Goal: Transaction & Acquisition: Book appointment/travel/reservation

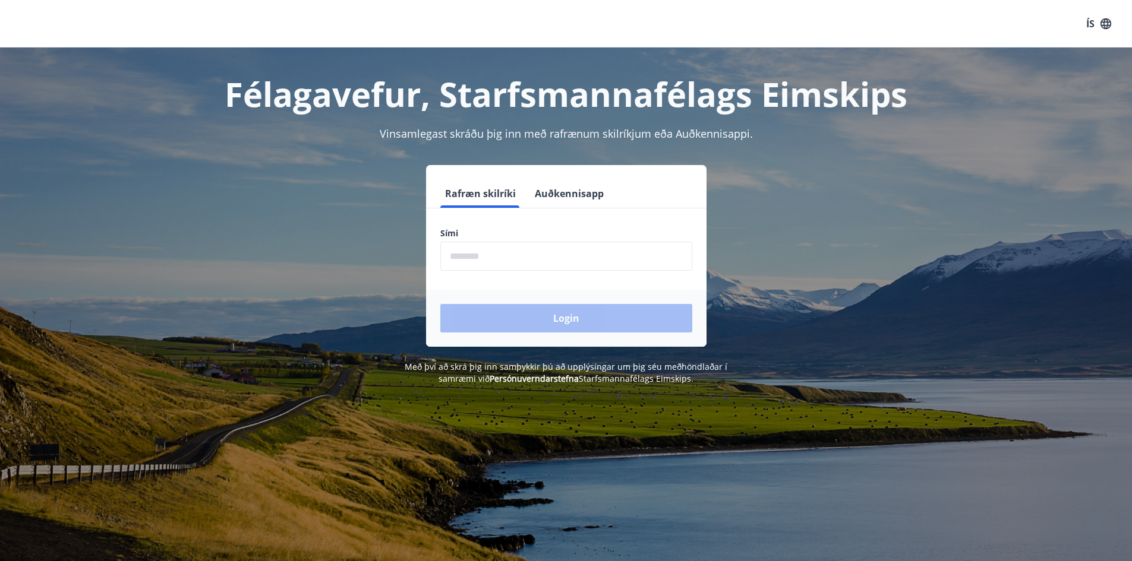
click at [557, 251] on input "phone" at bounding box center [566, 256] width 252 height 29
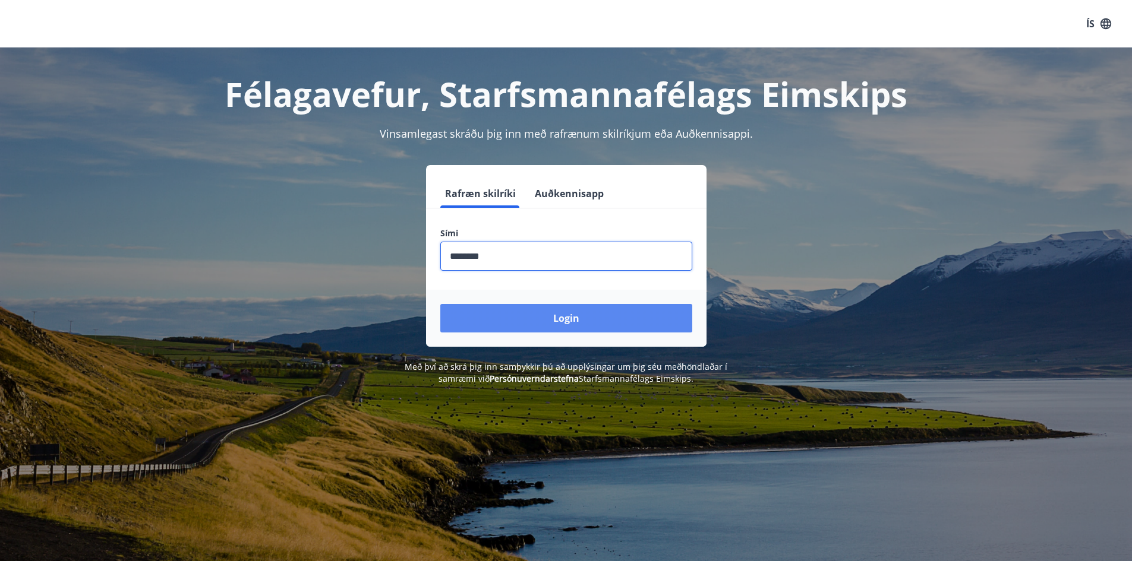
type input "********"
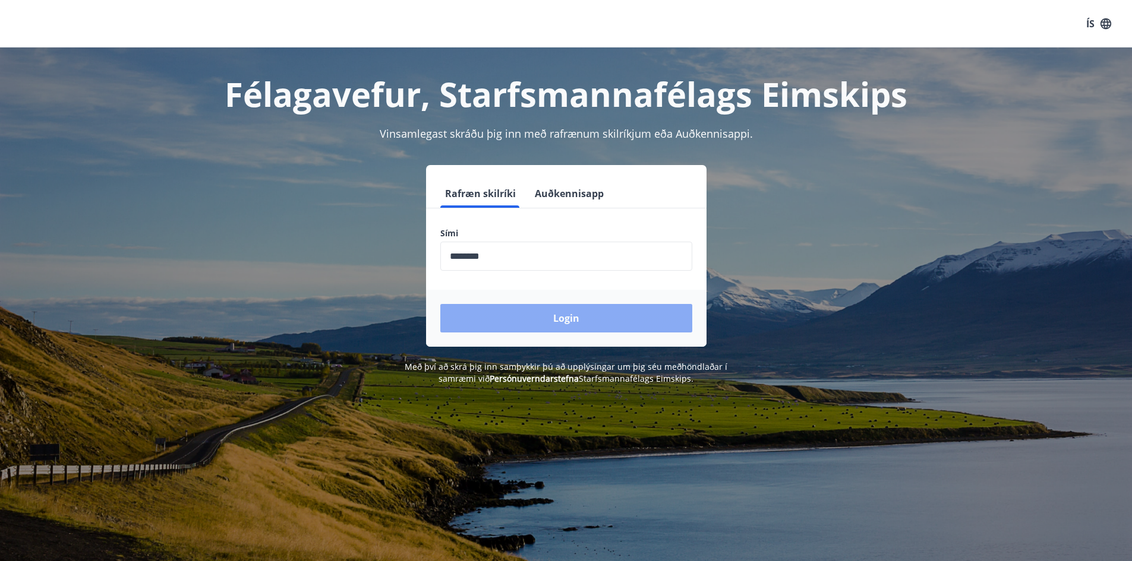
click at [596, 312] on button "Login" at bounding box center [566, 318] width 252 height 29
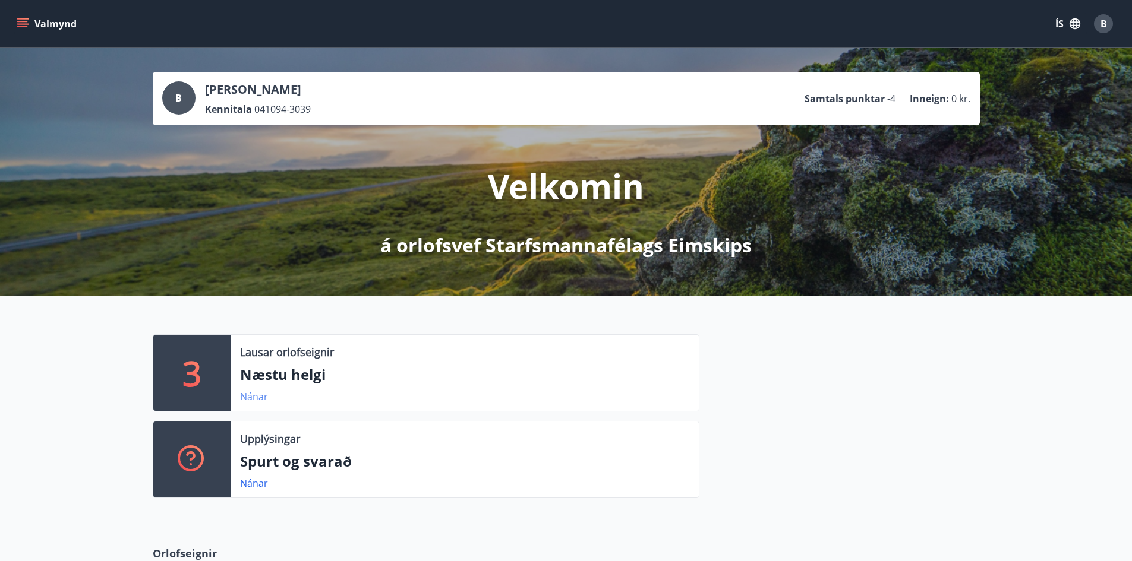
click at [253, 396] on link "Nánar" at bounding box center [254, 396] width 28 height 13
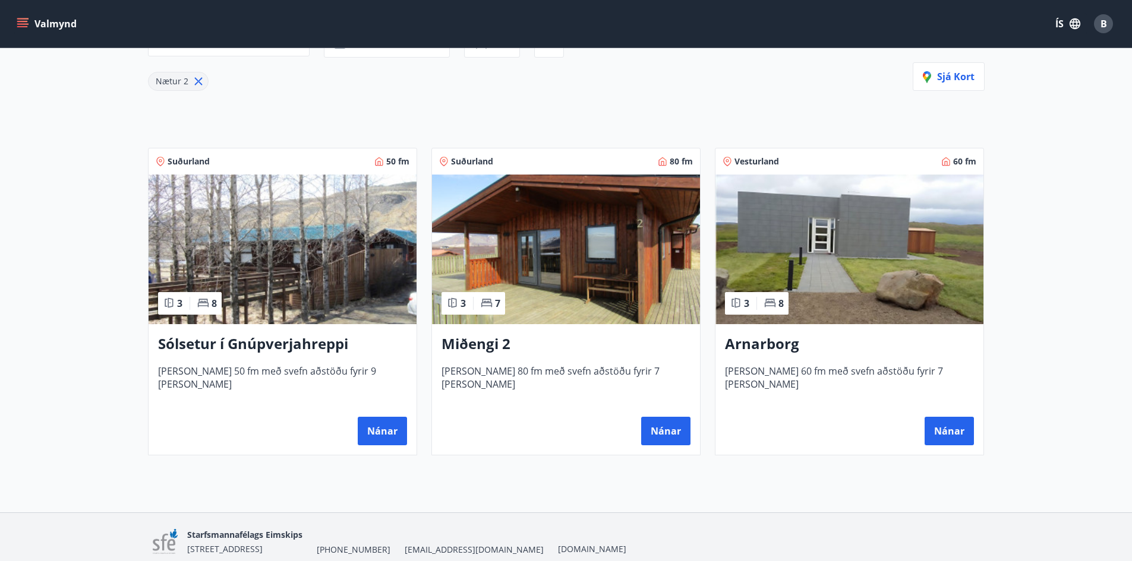
scroll to position [178, 0]
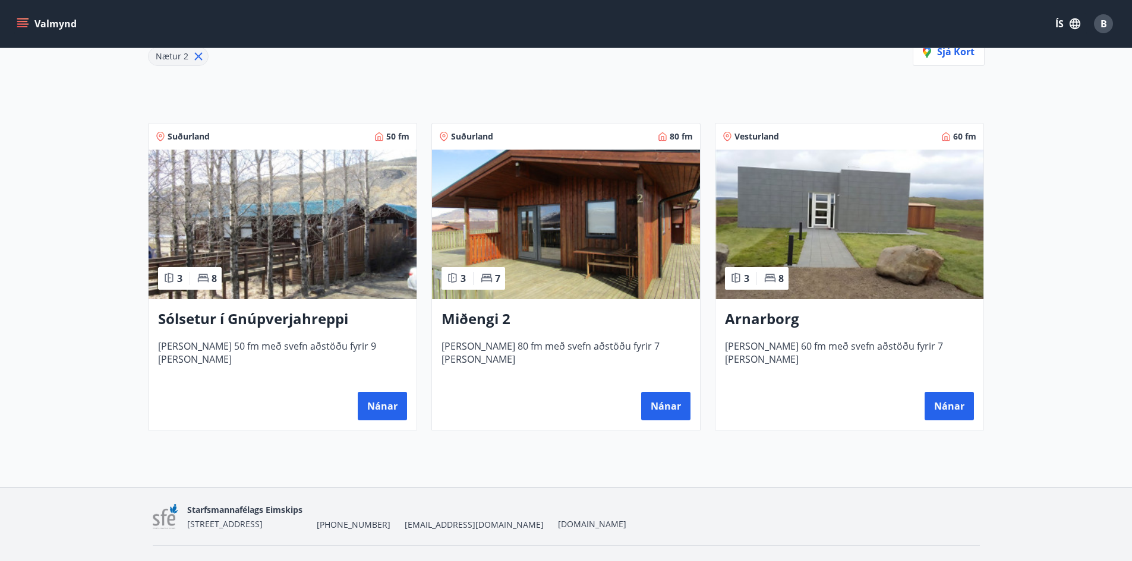
click at [267, 214] on img at bounding box center [282, 225] width 268 height 150
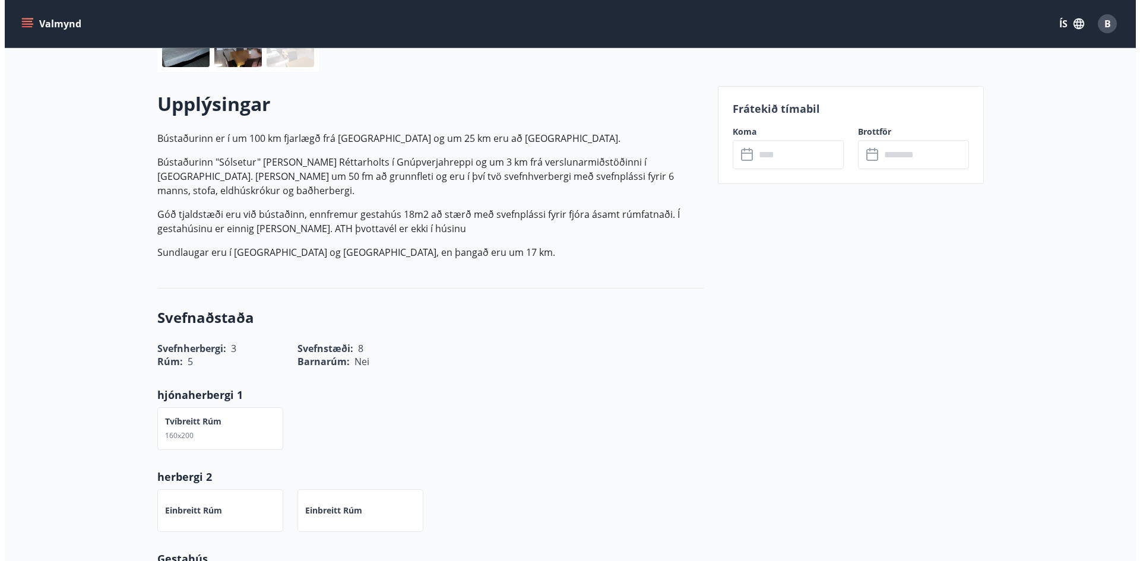
scroll to position [119, 0]
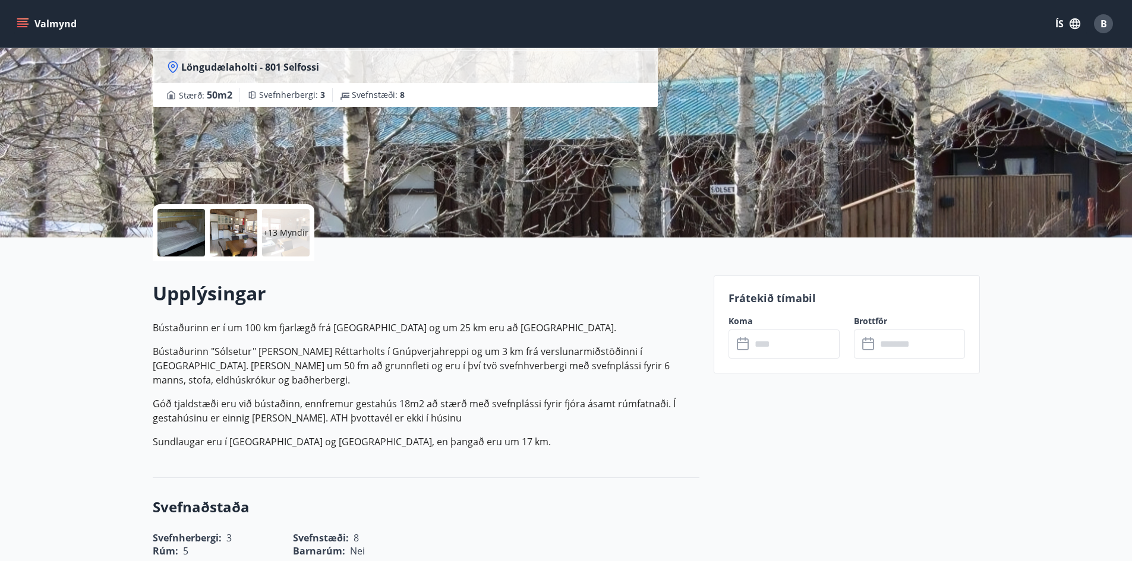
click at [176, 225] on div at bounding box center [181, 233] width 48 height 48
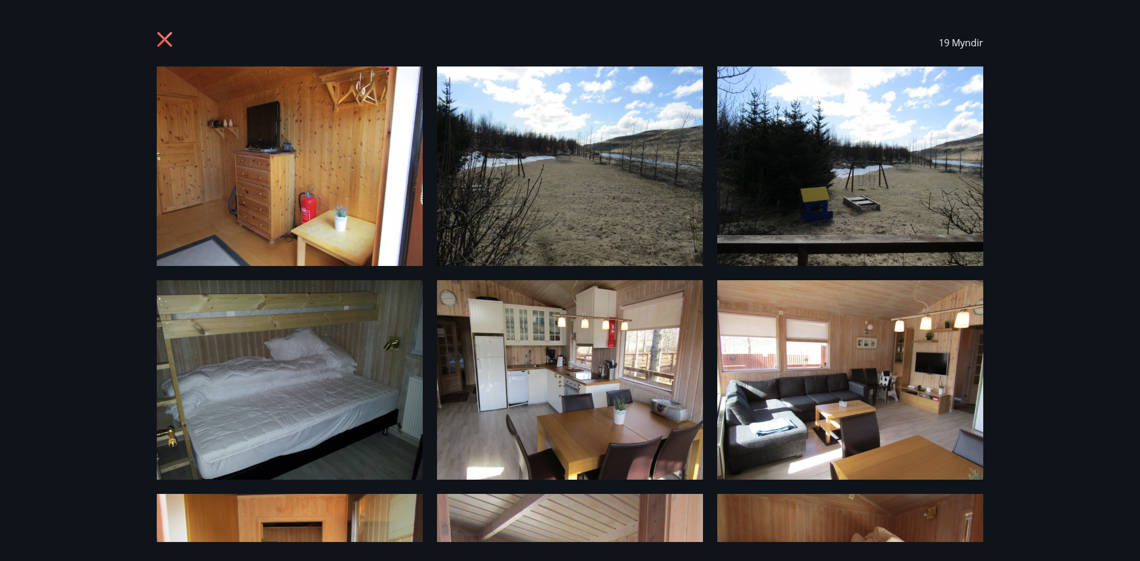
click at [969, 223] on img at bounding box center [851, 167] width 266 height 200
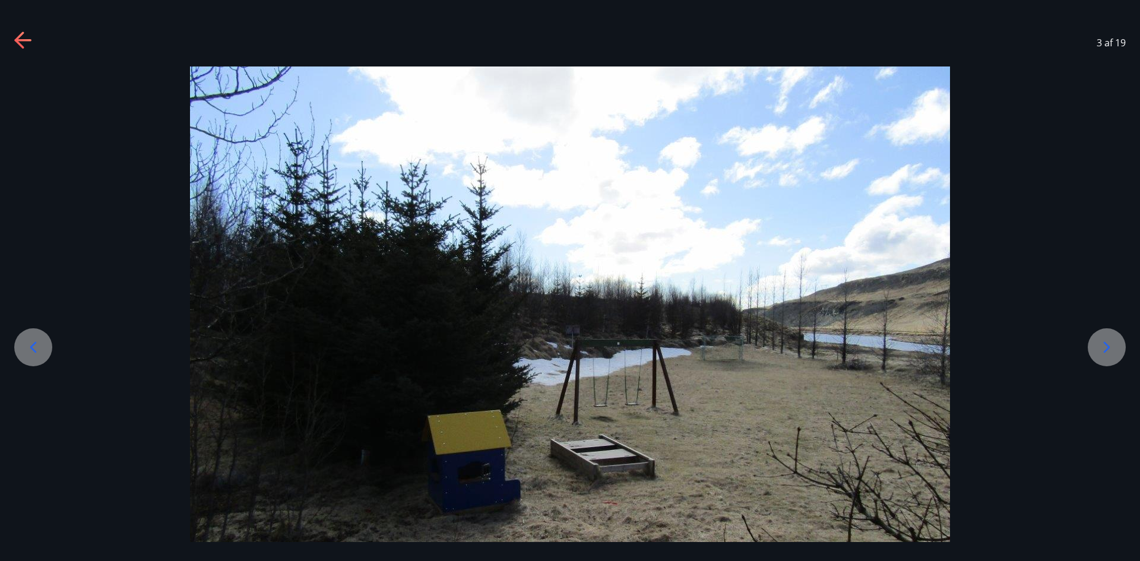
click at [35, 42] on div "3 af 19" at bounding box center [570, 43] width 1140 height 48
click at [30, 41] on icon at bounding box center [22, 40] width 17 height 2
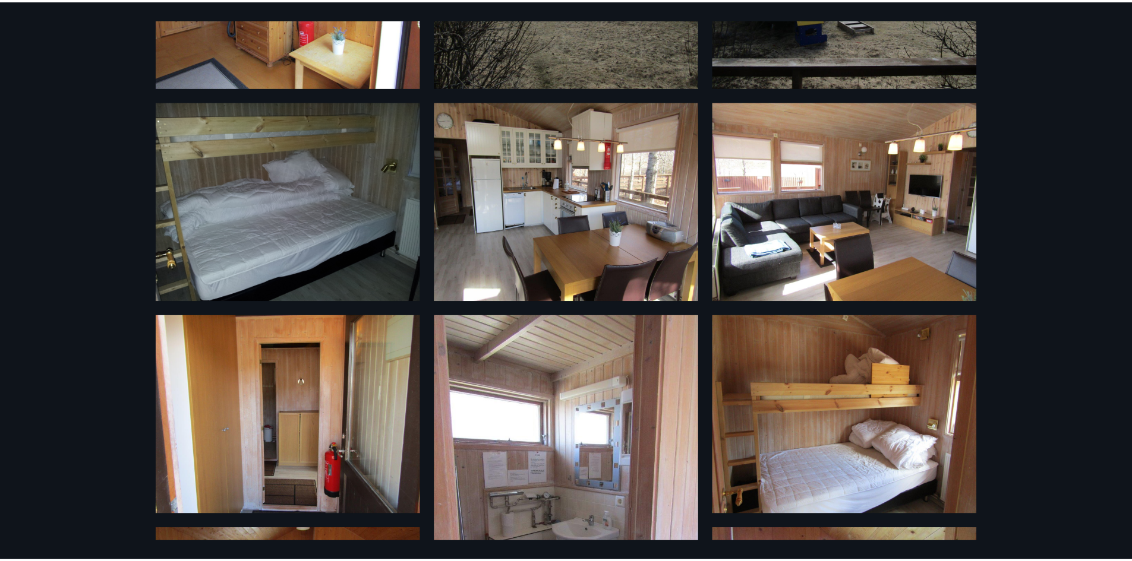
scroll to position [0, 0]
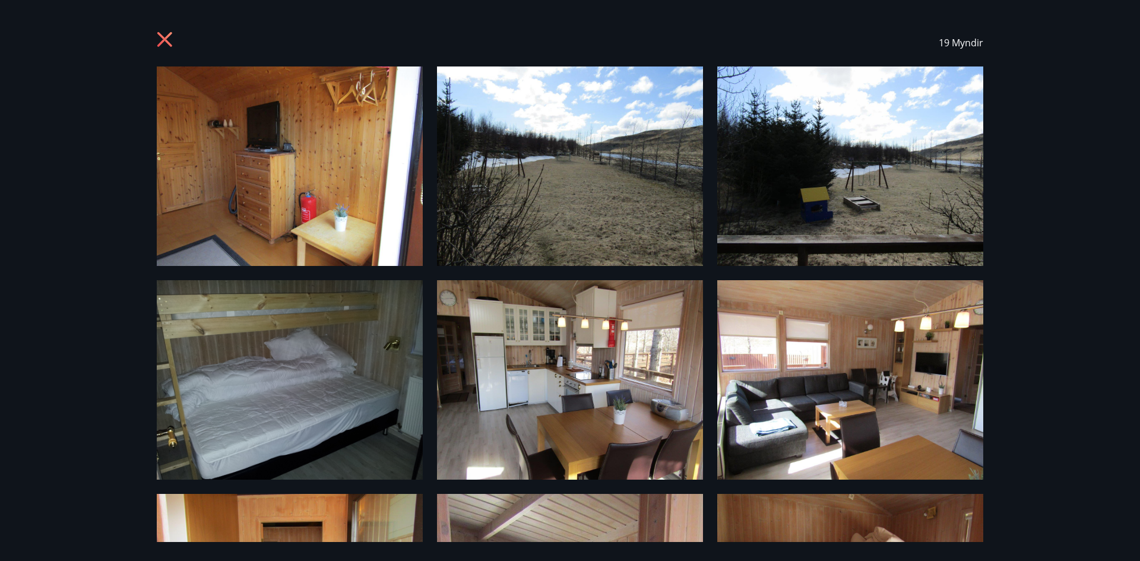
click at [175, 39] on icon at bounding box center [166, 40] width 19 height 19
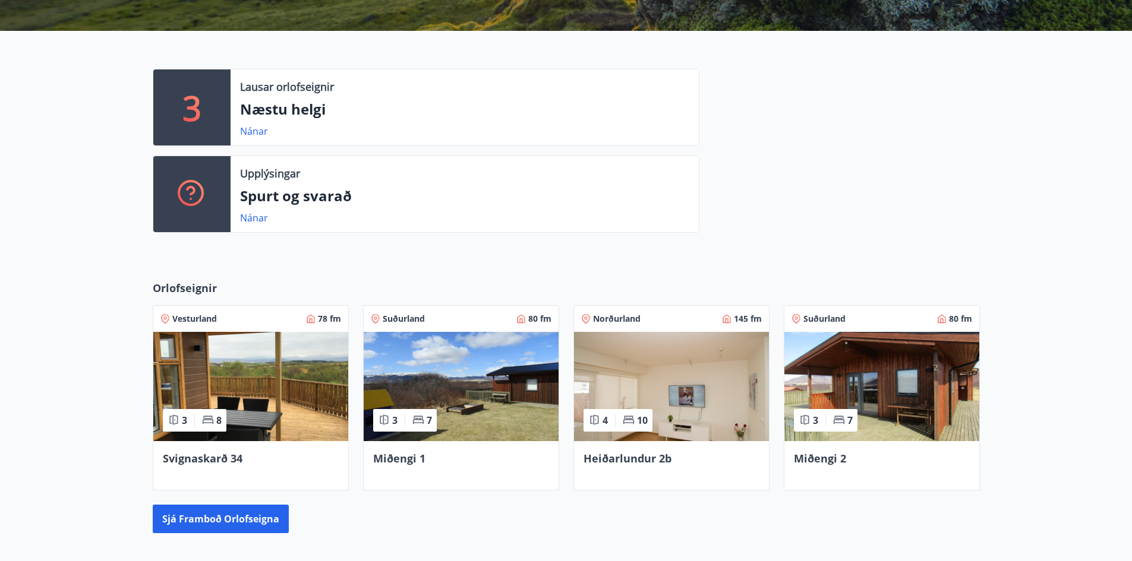
scroll to position [404, 0]
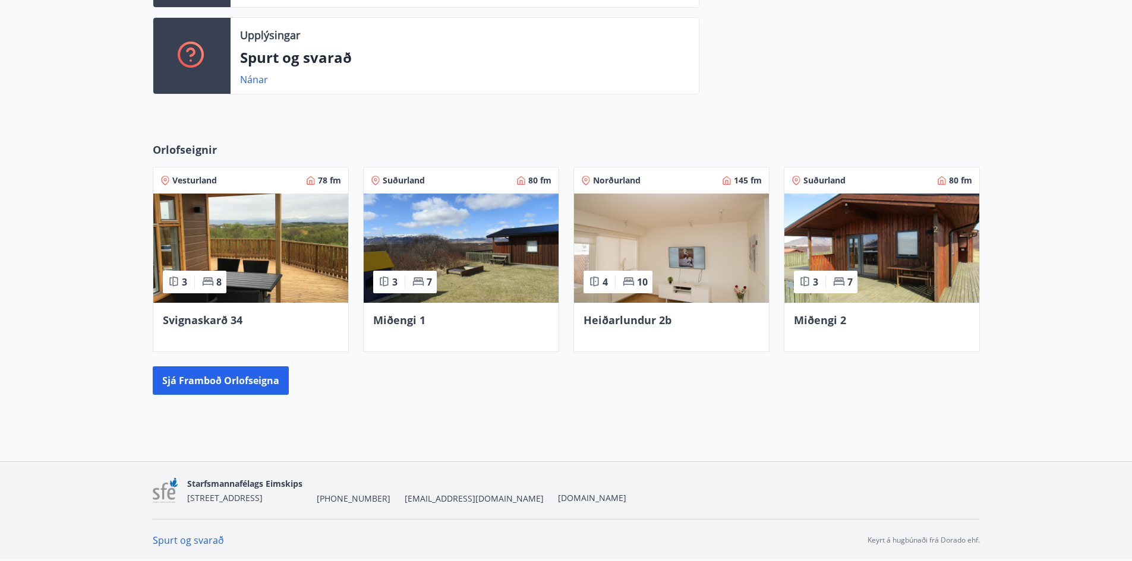
click at [518, 223] on img at bounding box center [461, 248] width 195 height 109
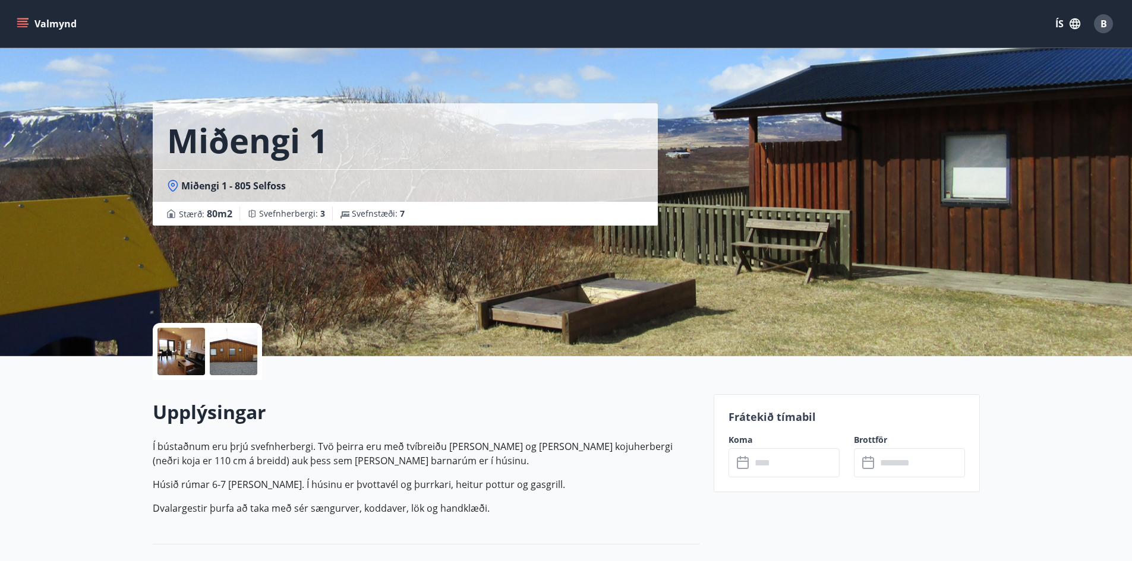
click at [200, 357] on div at bounding box center [181, 352] width 48 height 48
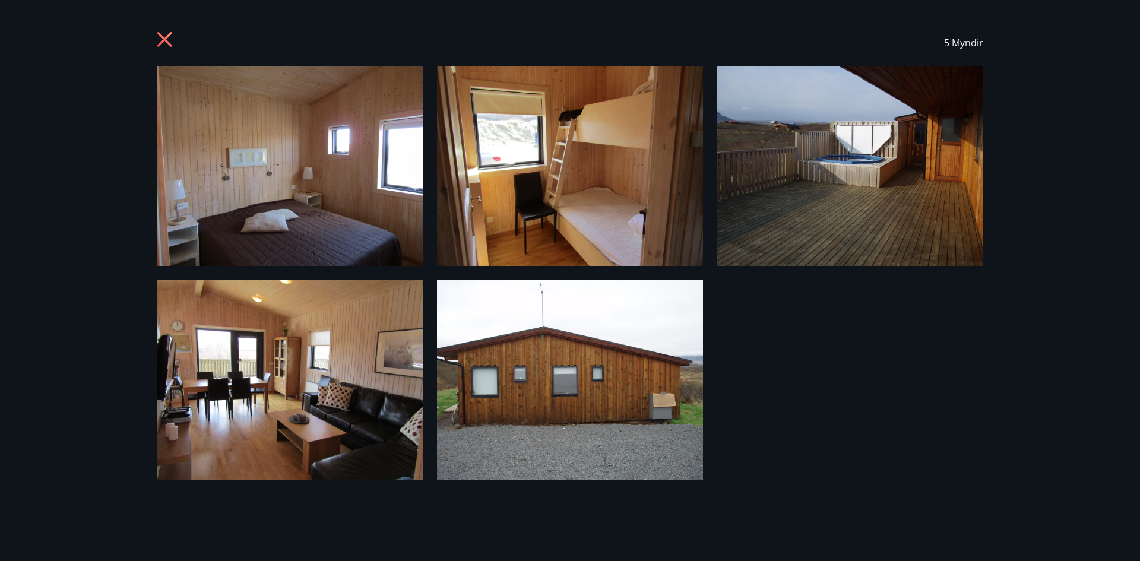
click at [160, 40] on icon at bounding box center [166, 40] width 19 height 19
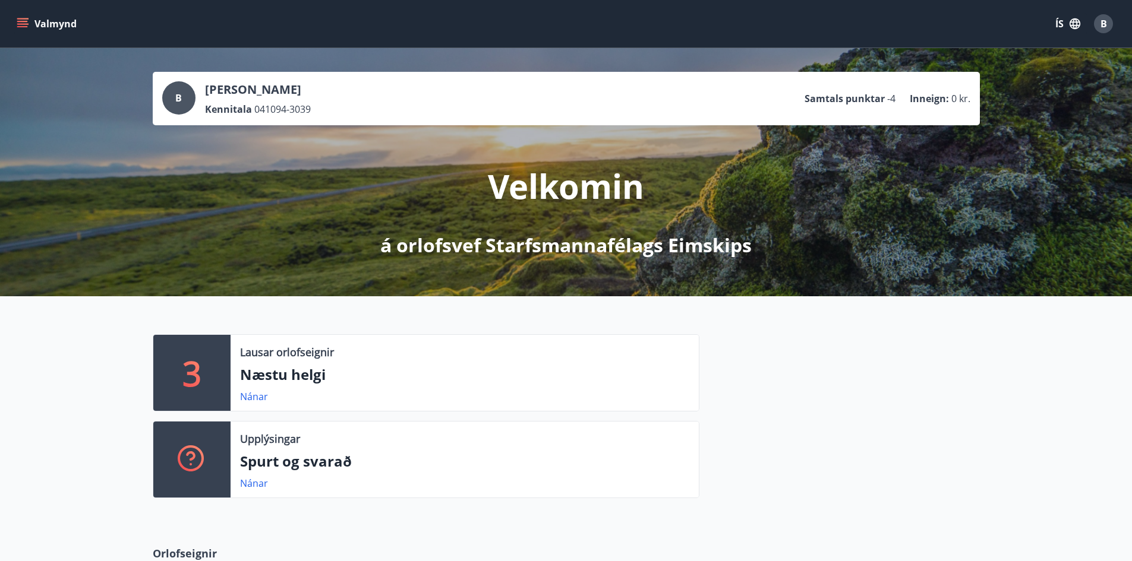
click at [25, 23] on icon "menu" at bounding box center [23, 24] width 12 height 12
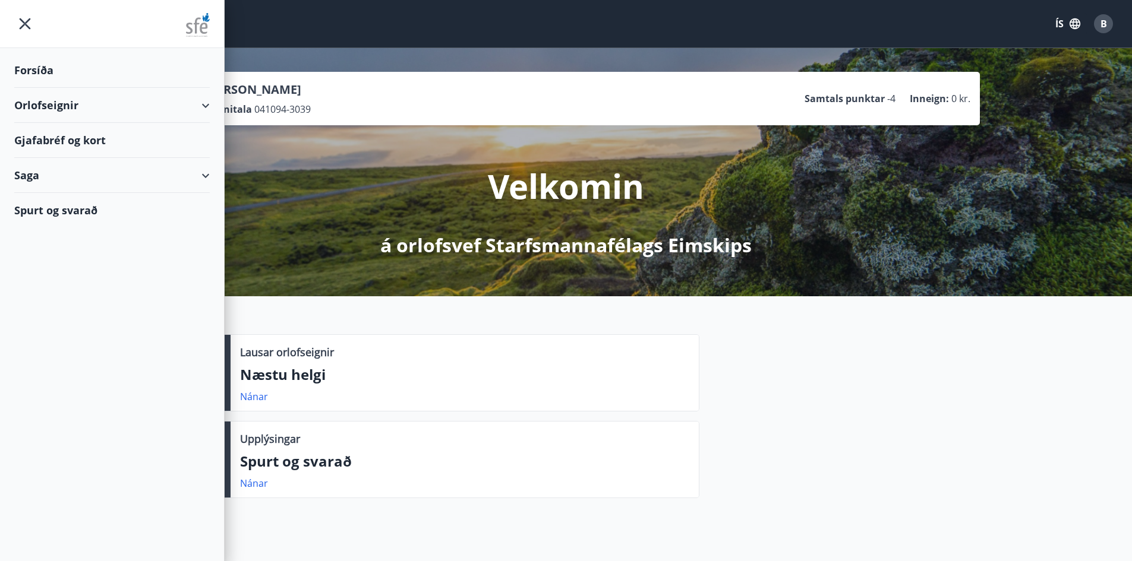
click at [639, 385] on div "Lausar orlofseignir Næstu helgi Nánar" at bounding box center [464, 373] width 468 height 76
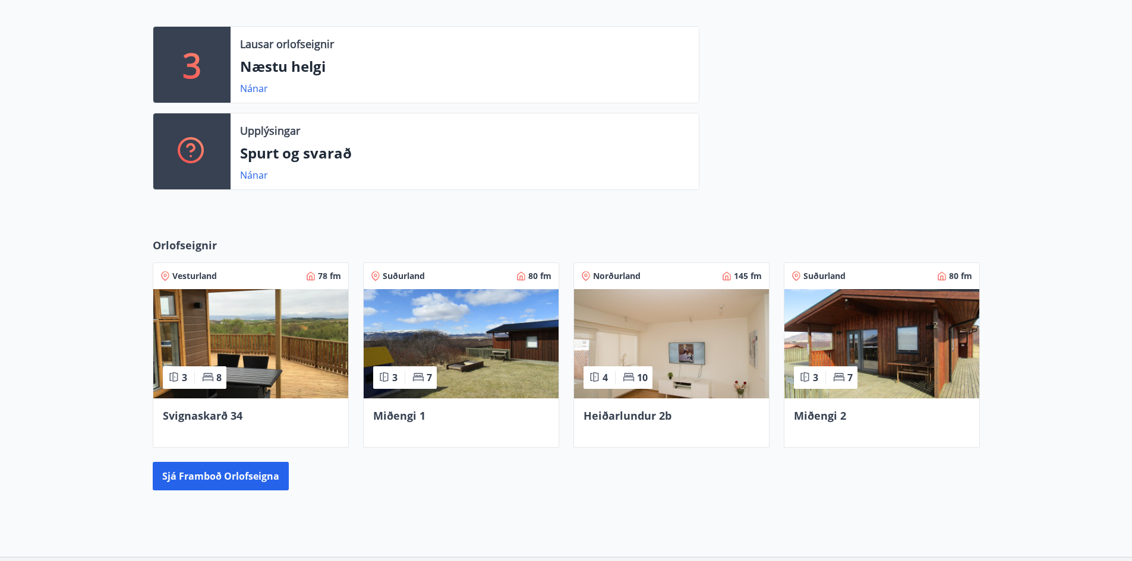
scroll to position [404, 0]
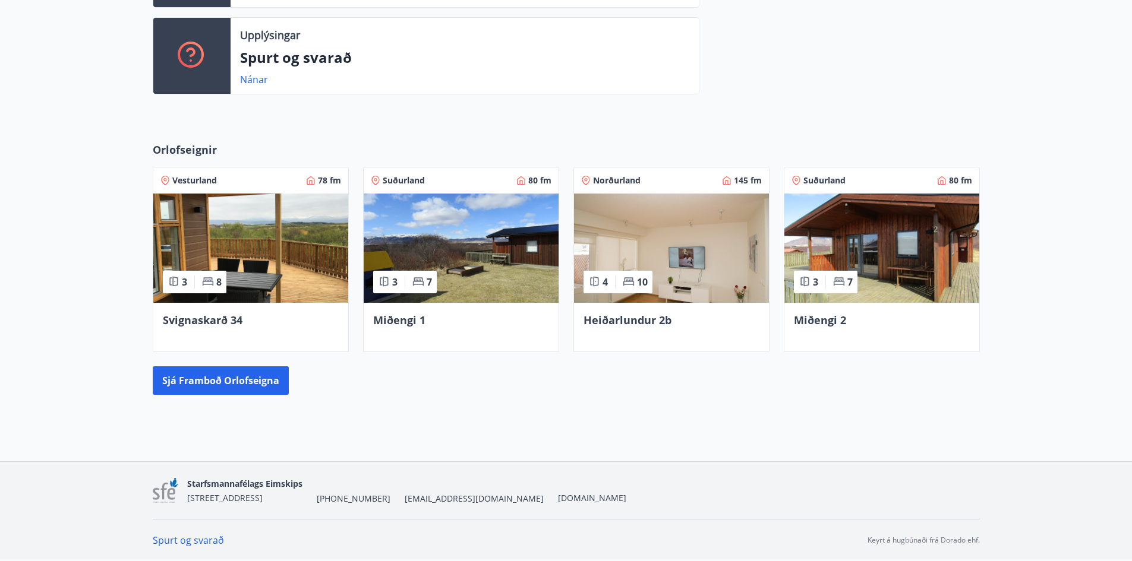
click at [713, 241] on img at bounding box center [671, 248] width 195 height 109
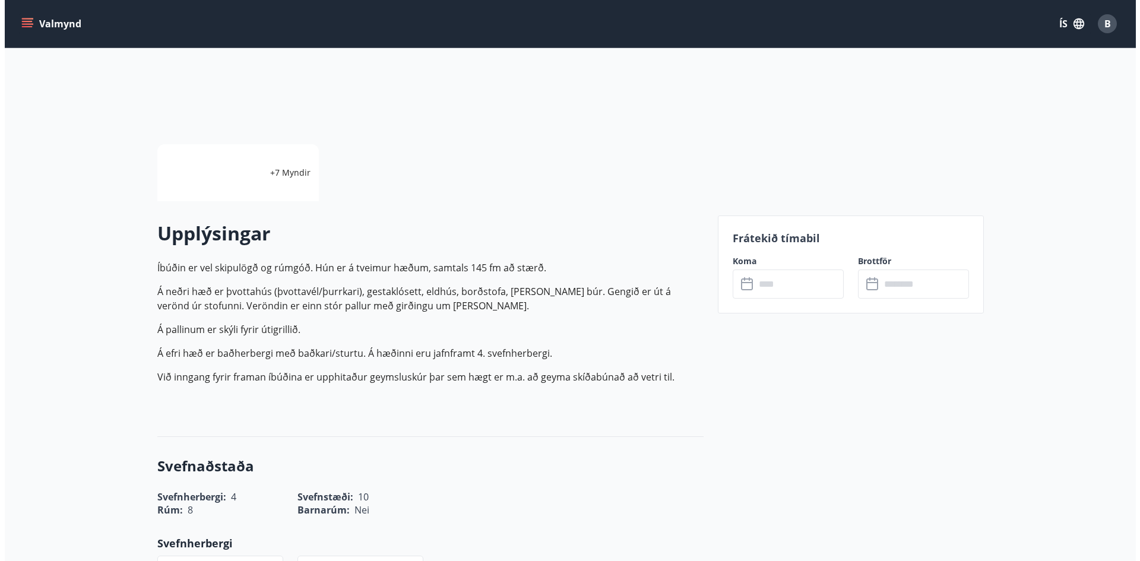
scroll to position [178, 0]
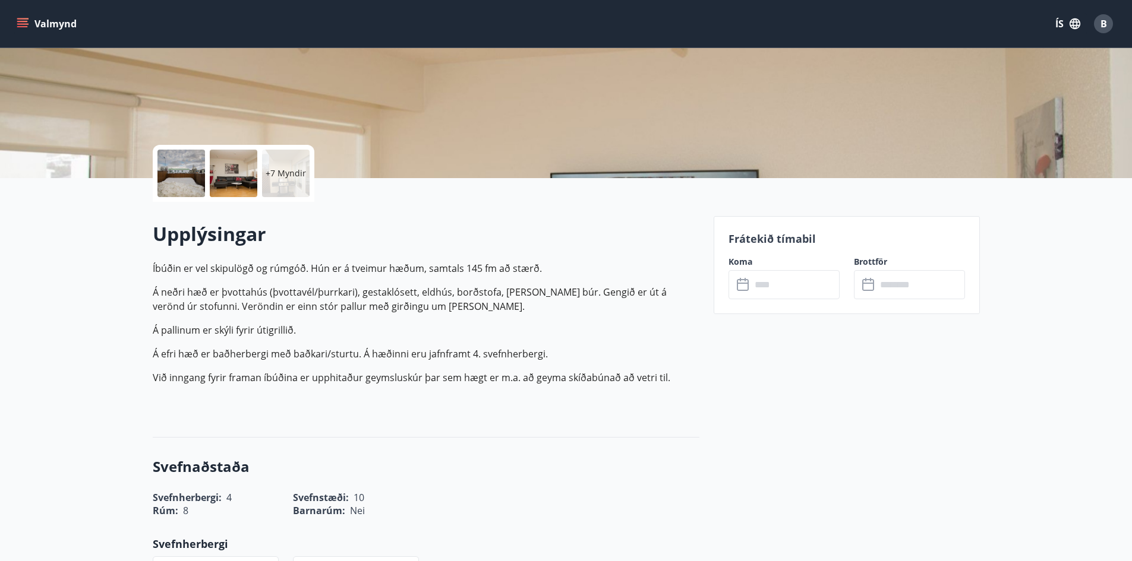
click at [170, 183] on div at bounding box center [181, 174] width 48 height 48
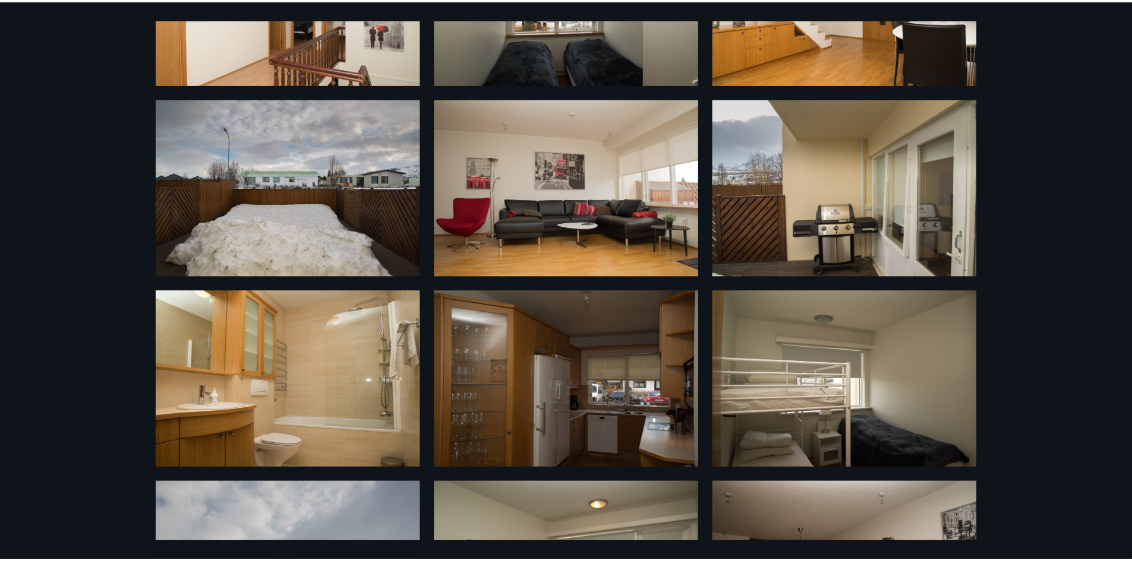
scroll to position [0, 0]
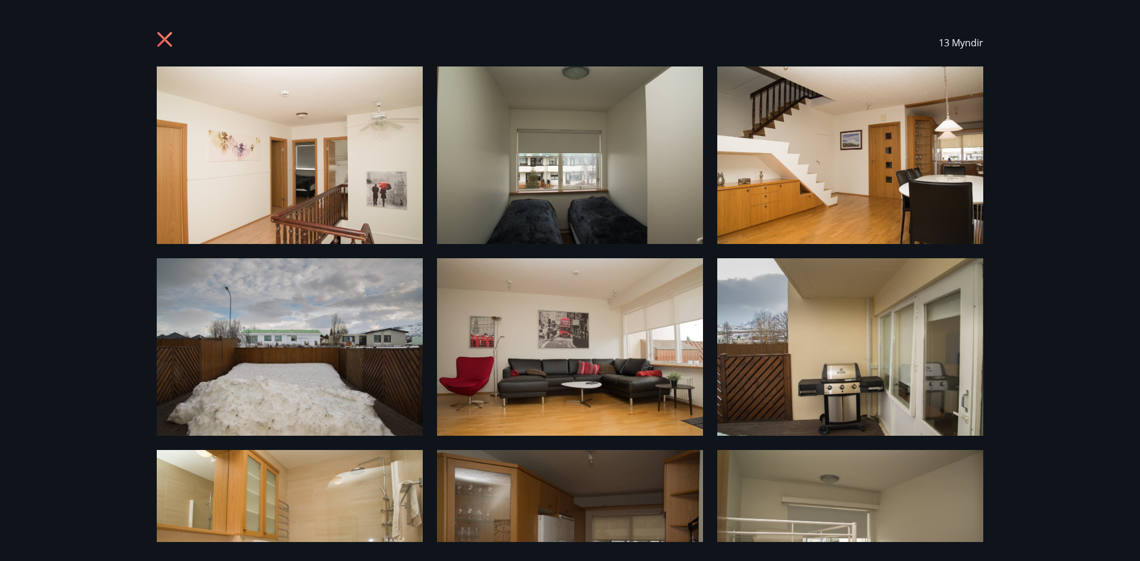
click at [162, 34] on icon at bounding box center [166, 40] width 19 height 19
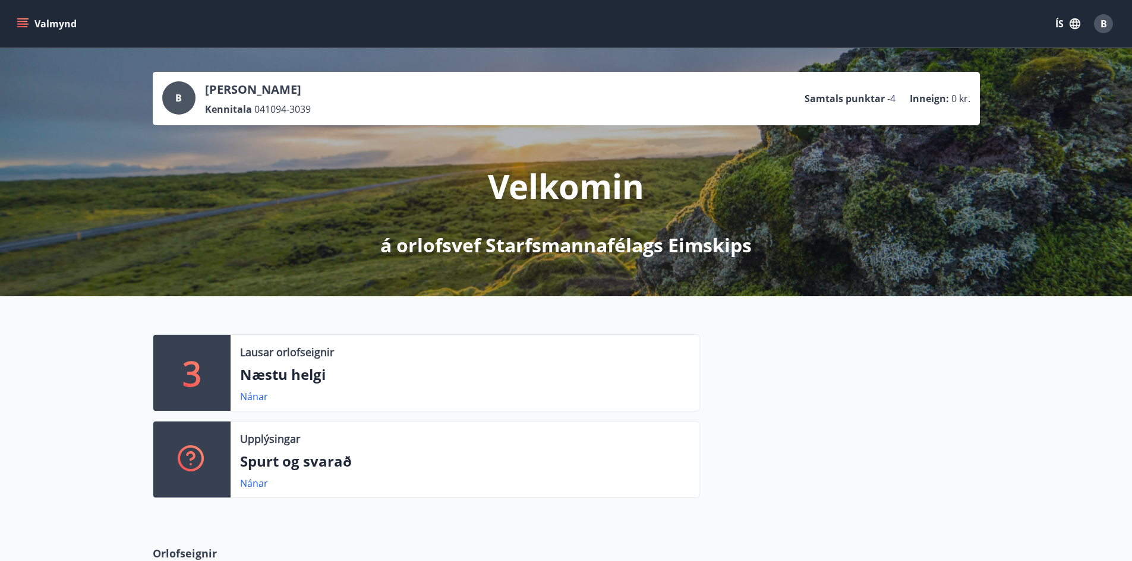
click at [44, 24] on button "Valmynd" at bounding box center [47, 23] width 67 height 21
